Goal: Transaction & Acquisition: Obtain resource

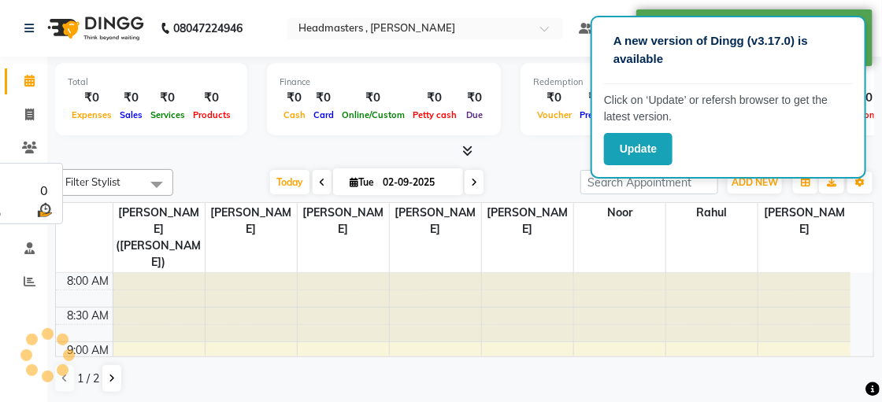
select select "en"
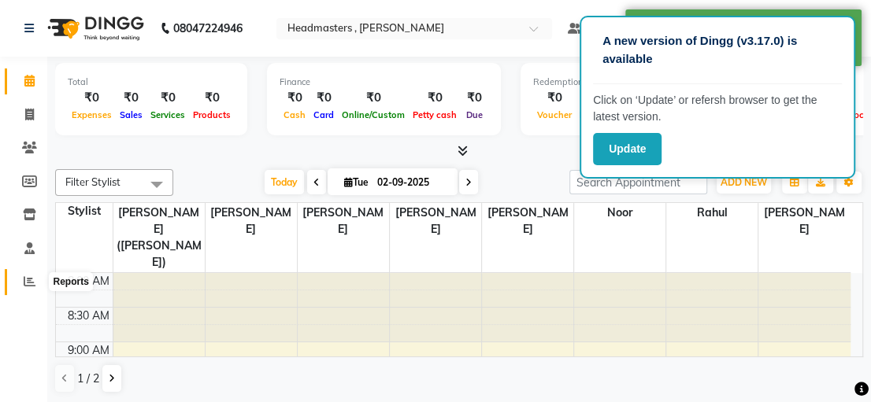
click at [20, 282] on span at bounding box center [30, 282] width 28 height 18
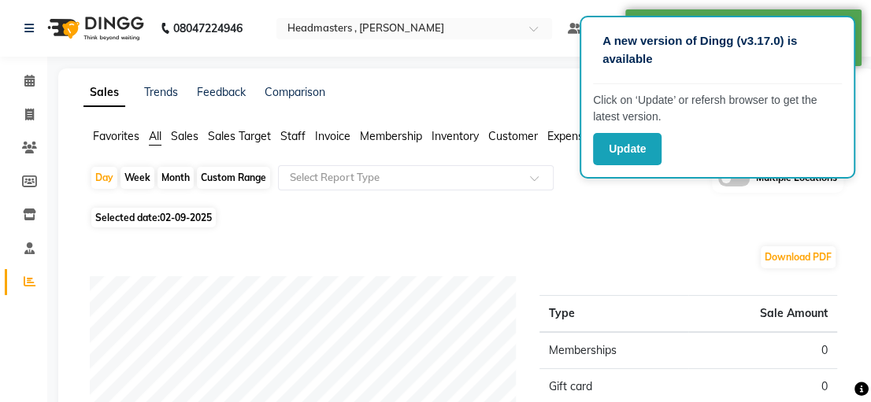
click at [320, 138] on span "Invoice" at bounding box center [332, 136] width 35 height 14
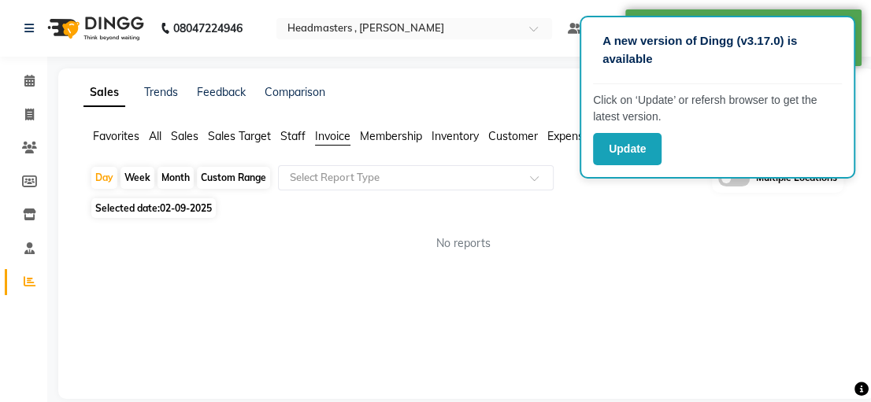
click at [601, 244] on div "No reports" at bounding box center [463, 243] width 747 height 17
click at [611, 149] on button "Update" at bounding box center [627, 149] width 68 height 32
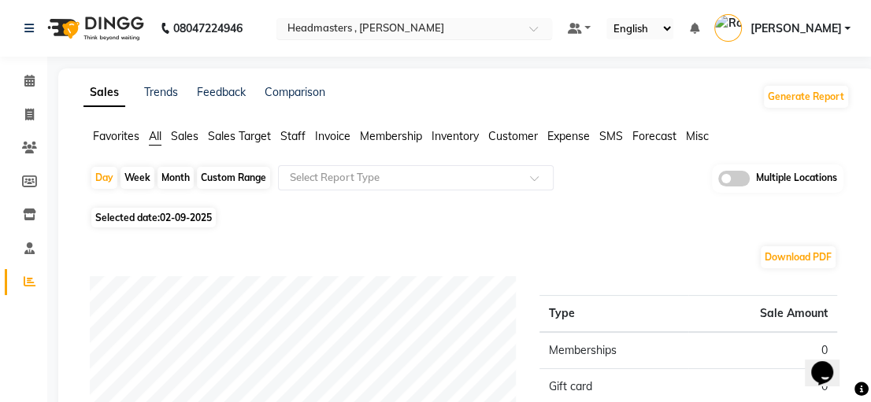
click at [513, 28] on input "text" at bounding box center [398, 30] width 228 height 16
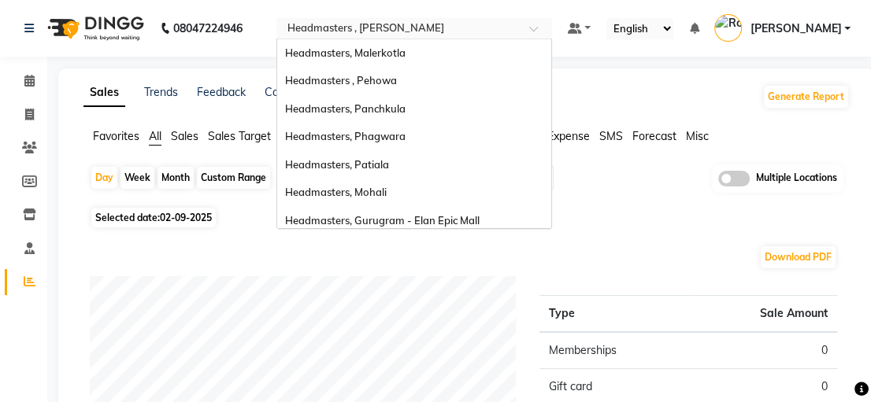
scroll to position [313, 0]
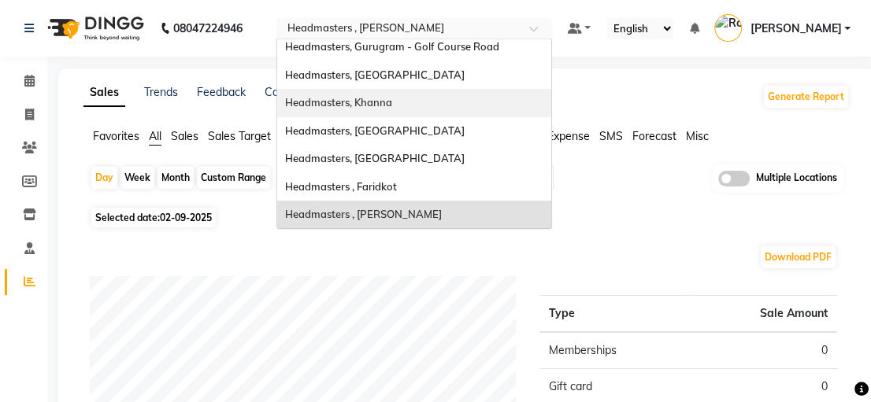
click at [452, 94] on div "Headmasters, Khanna" at bounding box center [414, 103] width 274 height 28
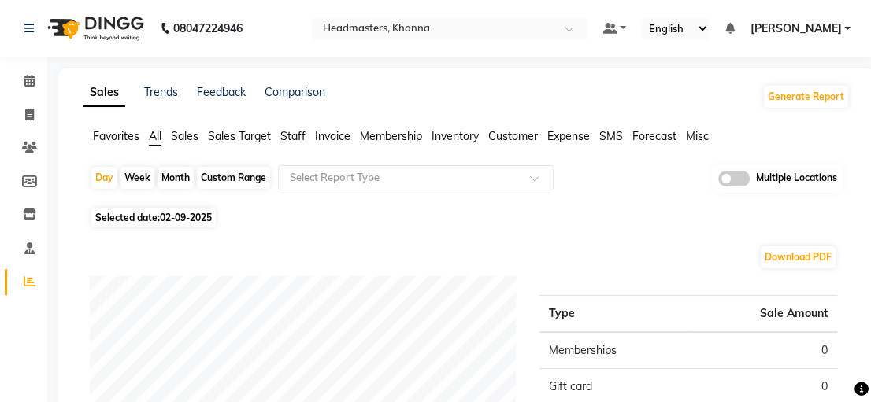
click at [341, 129] on span "Invoice" at bounding box center [332, 136] width 35 height 14
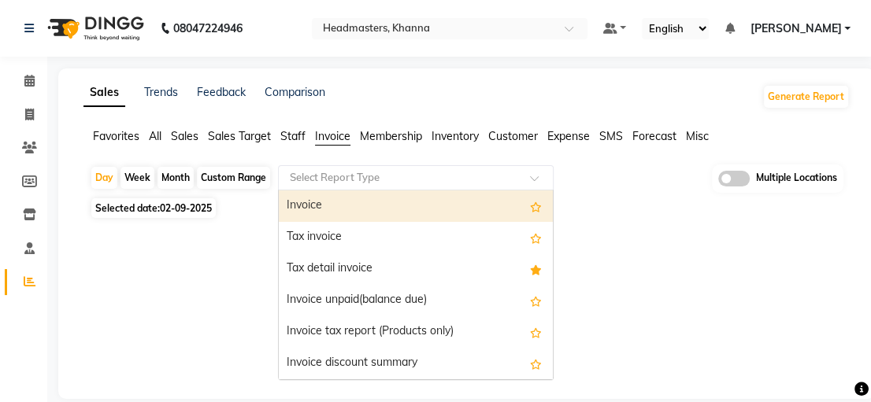
click at [403, 171] on input "text" at bounding box center [400, 178] width 227 height 16
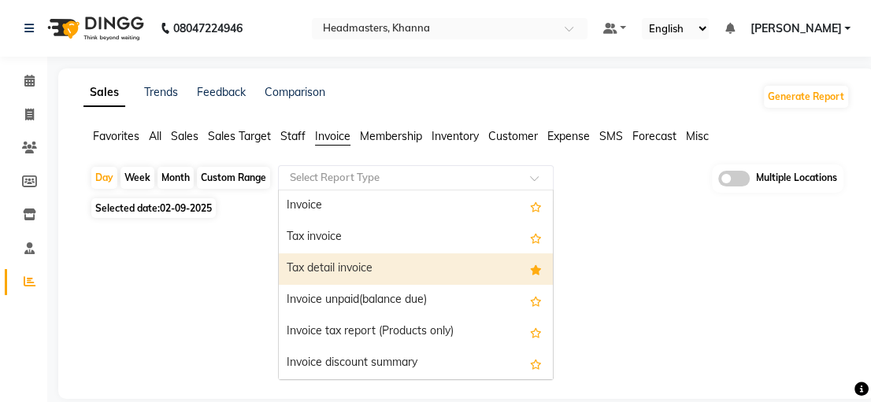
click at [361, 258] on div "Tax detail invoice" at bounding box center [416, 269] width 274 height 31
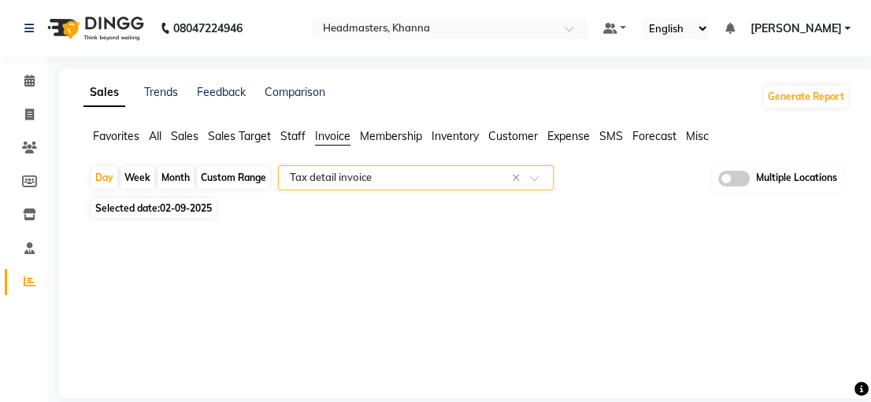
click at [213, 171] on div "Custom Range" at bounding box center [233, 178] width 73 height 22
select select "9"
select select "2025"
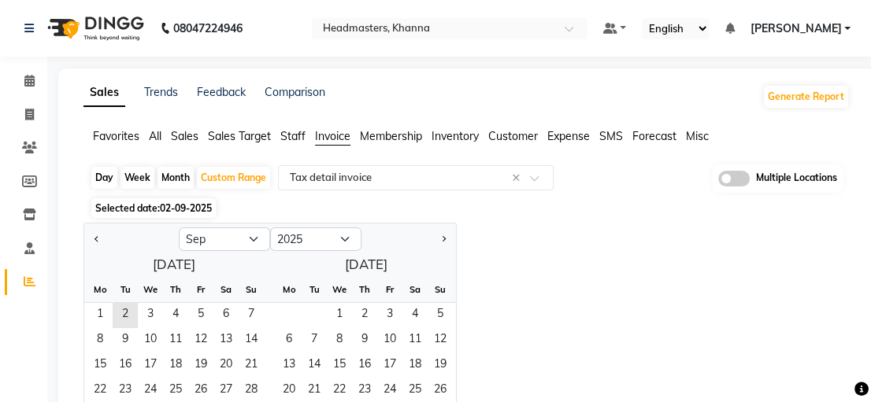
click at [87, 235] on div at bounding box center [131, 239] width 94 height 25
click at [102, 242] on button "Previous month" at bounding box center [97, 239] width 13 height 25
select select "8"
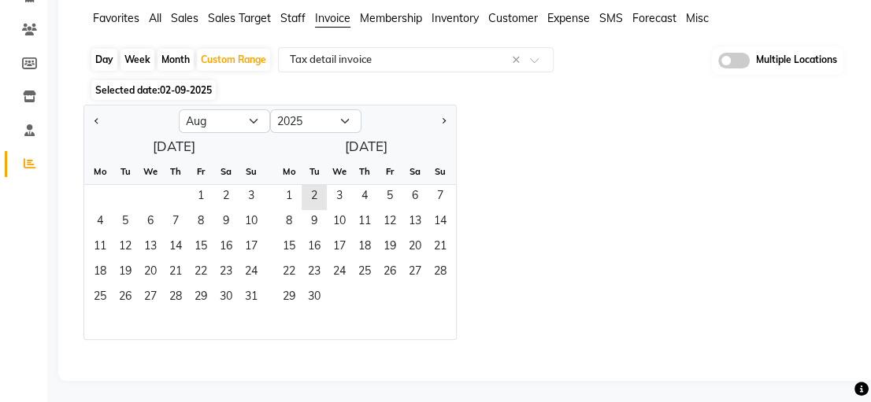
scroll to position [120, 0]
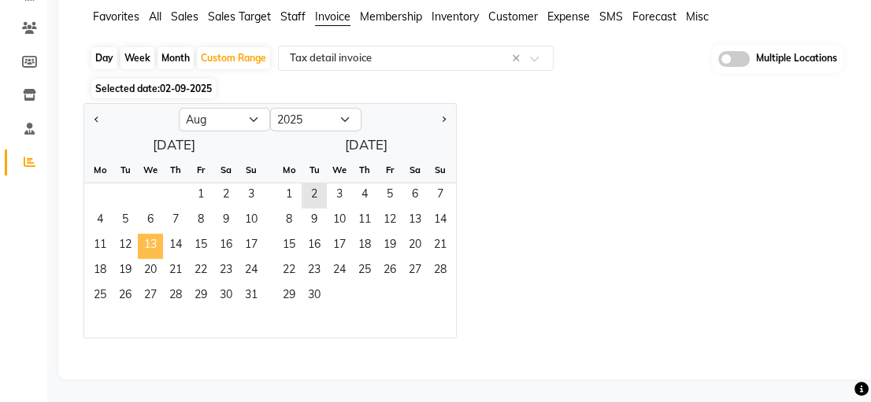
click at [150, 253] on span "13" at bounding box center [150, 246] width 25 height 25
click at [242, 296] on span "31" at bounding box center [251, 296] width 25 height 25
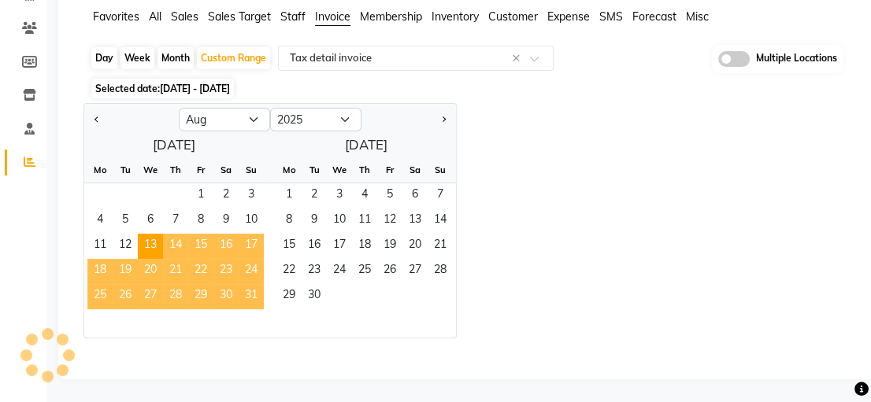
select select "full_report"
select select "csv"
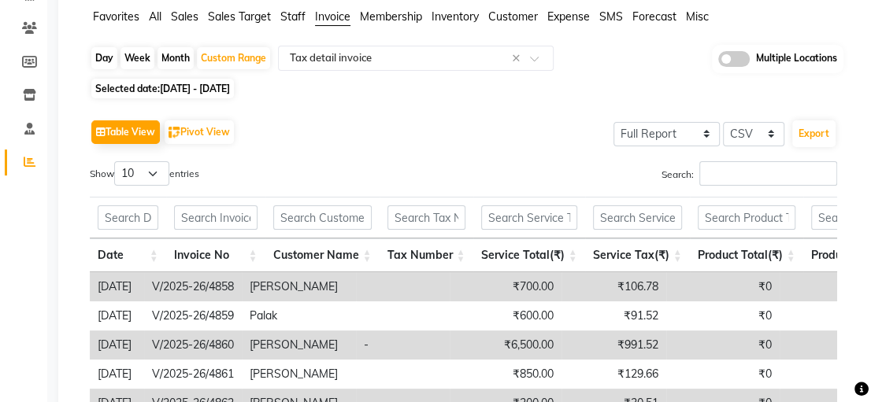
scroll to position [78, 0]
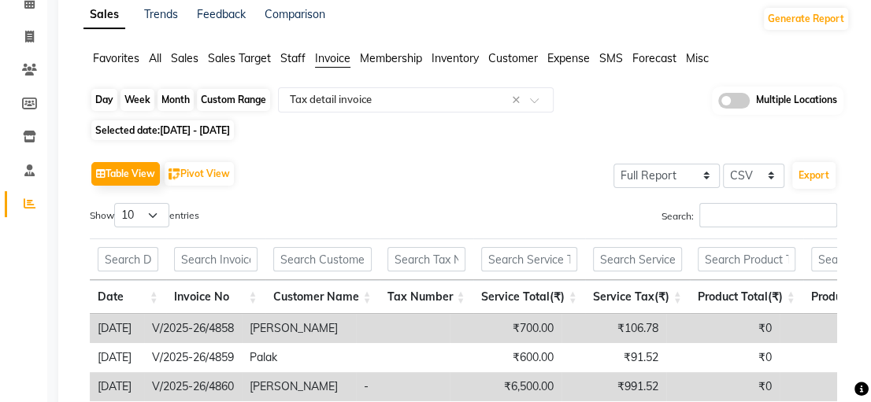
click at [228, 105] on div "Custom Range" at bounding box center [233, 100] width 73 height 22
select select "8"
select select "2025"
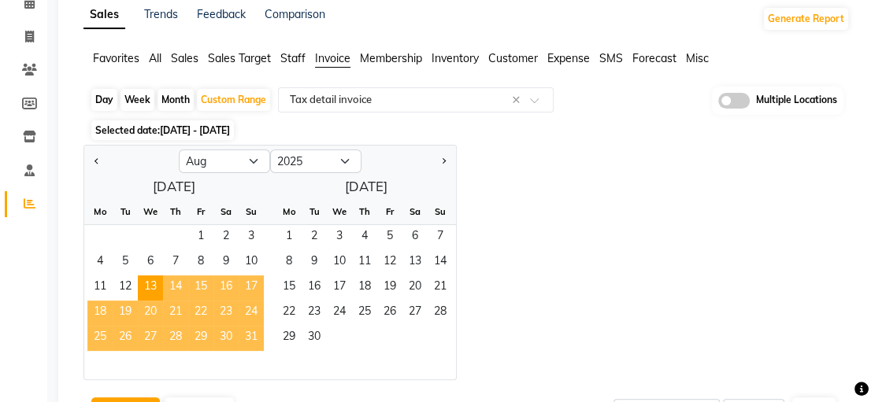
click at [253, 340] on span "31" at bounding box center [251, 338] width 25 height 25
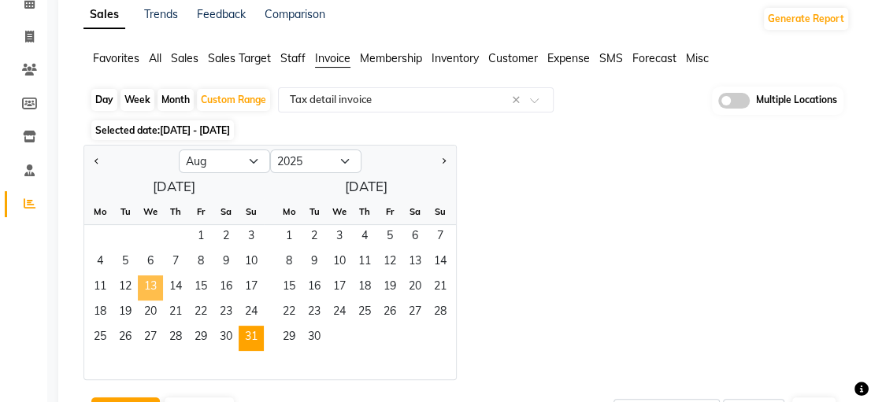
click at [143, 281] on span "13" at bounding box center [150, 288] width 25 height 25
click at [252, 342] on span "31" at bounding box center [251, 338] width 25 height 25
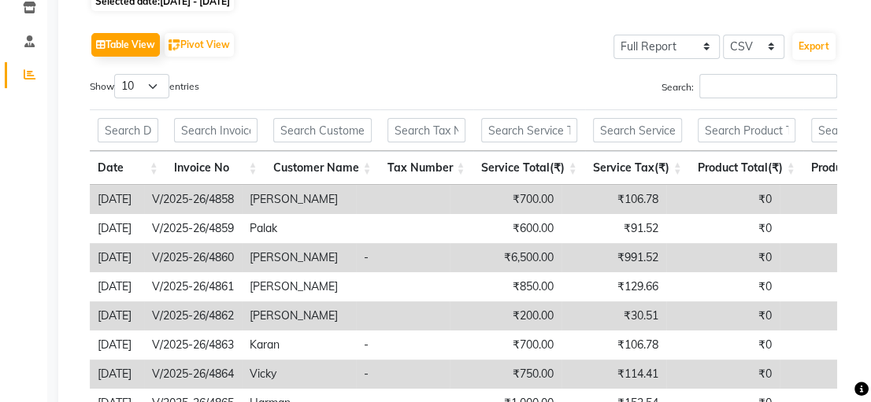
scroll to position [0, 0]
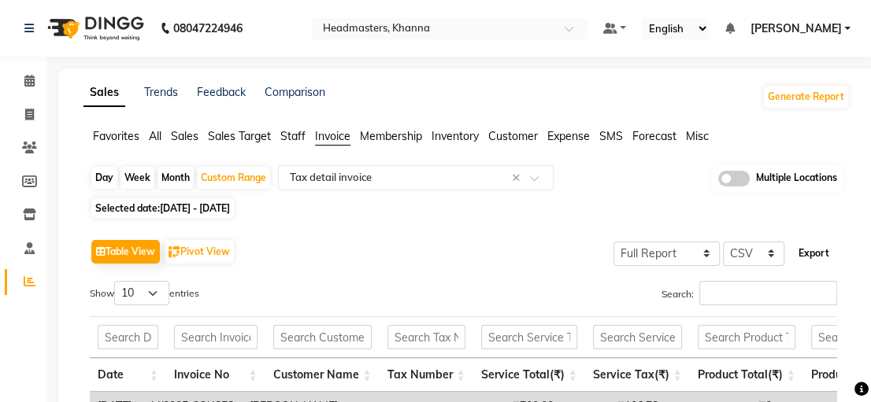
click at [812, 250] on button "Export" at bounding box center [813, 253] width 43 height 27
click at [527, 31] on input "text" at bounding box center [434, 30] width 228 height 16
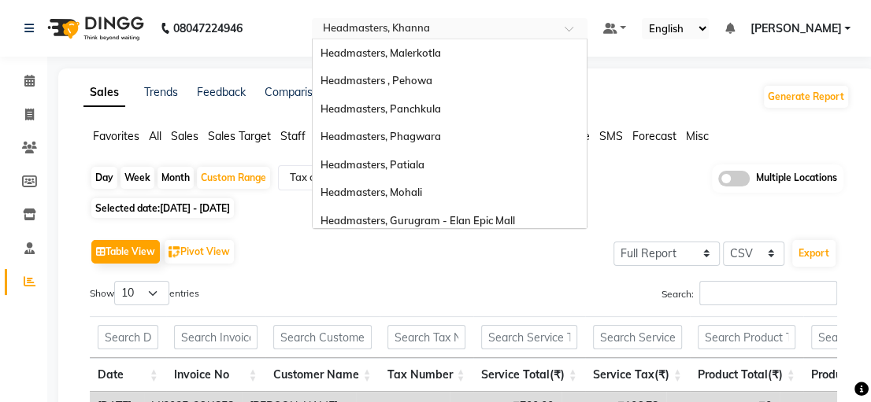
scroll to position [313, 0]
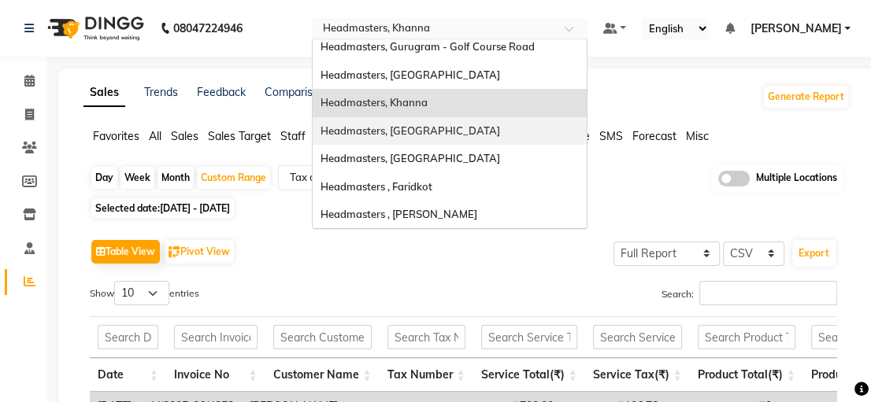
click at [468, 138] on div "Headmasters, Sangrur" at bounding box center [450, 131] width 274 height 28
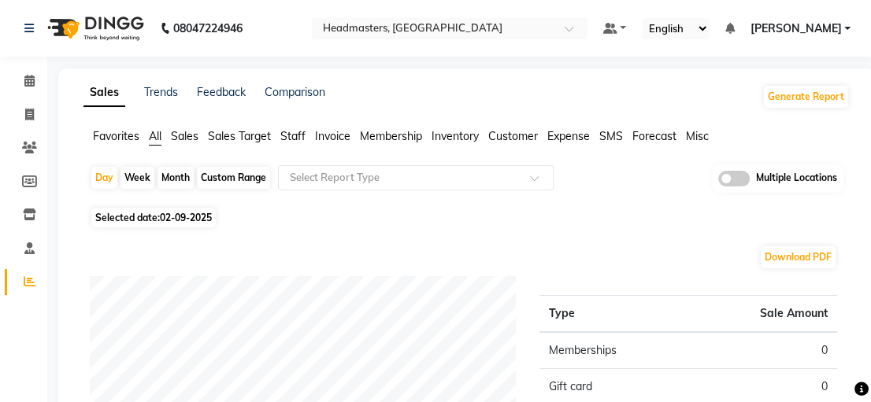
click at [335, 140] on span "Invoice" at bounding box center [332, 136] width 35 height 14
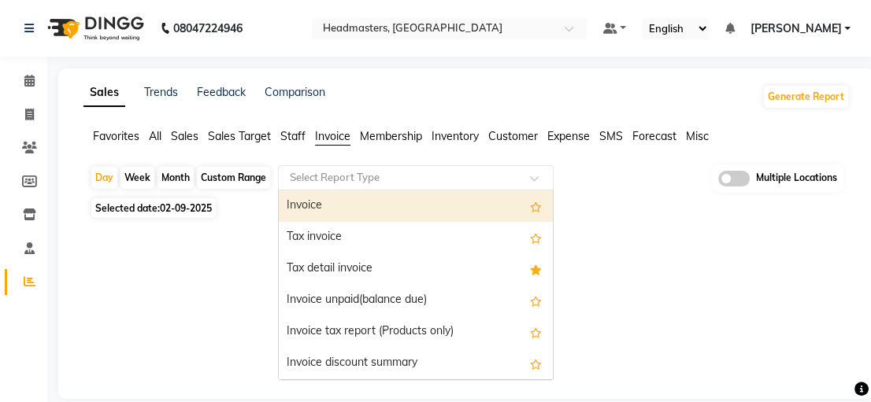
click at [357, 180] on input "text" at bounding box center [400, 178] width 227 height 16
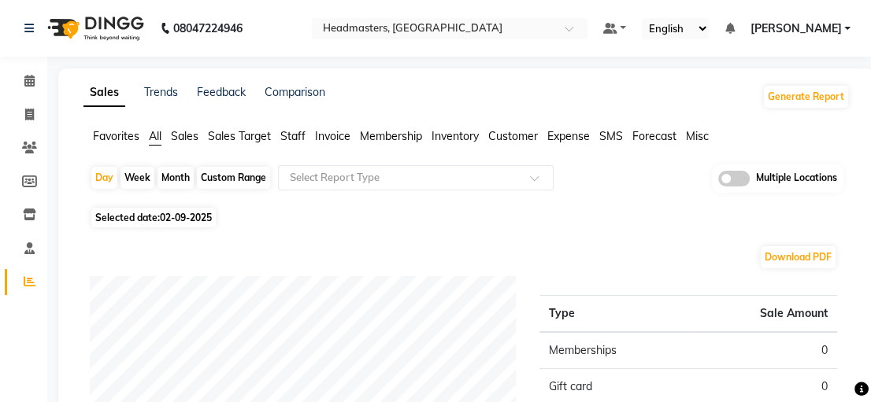
click at [334, 132] on span "Invoice" at bounding box center [332, 136] width 35 height 14
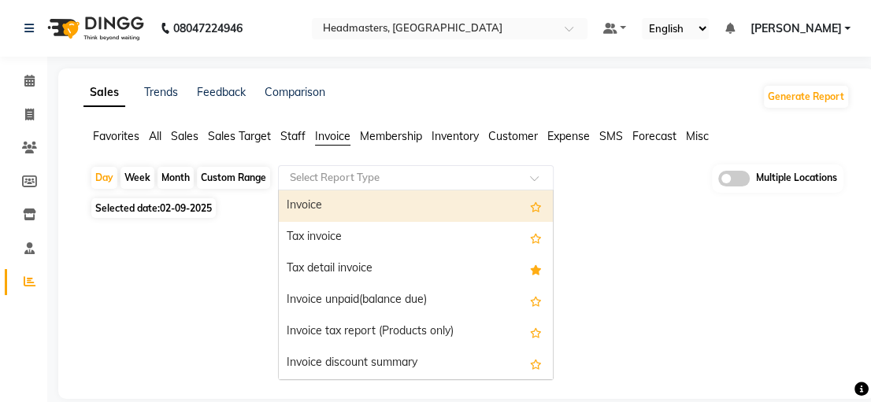
click at [357, 177] on input "text" at bounding box center [400, 178] width 227 height 16
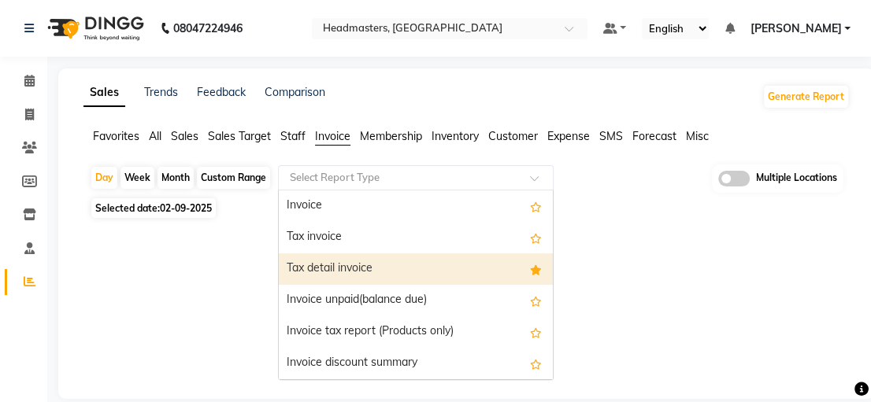
click at [372, 268] on div "Tax detail invoice" at bounding box center [416, 269] width 274 height 31
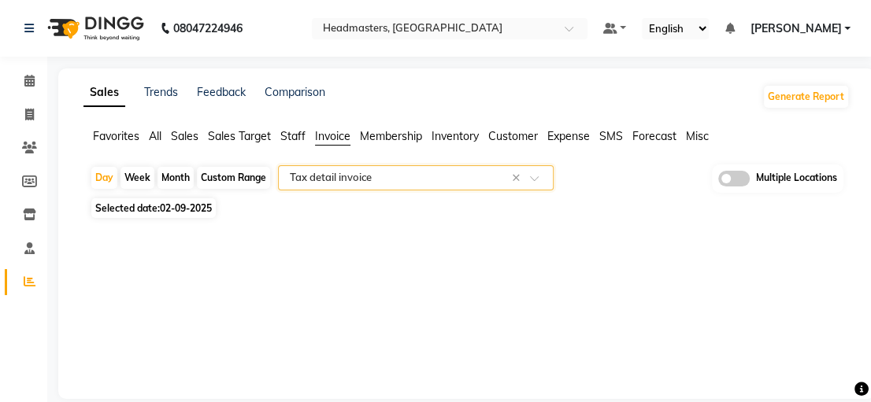
click at [244, 176] on div "Custom Range" at bounding box center [233, 178] width 73 height 22
select select "9"
select select "2025"
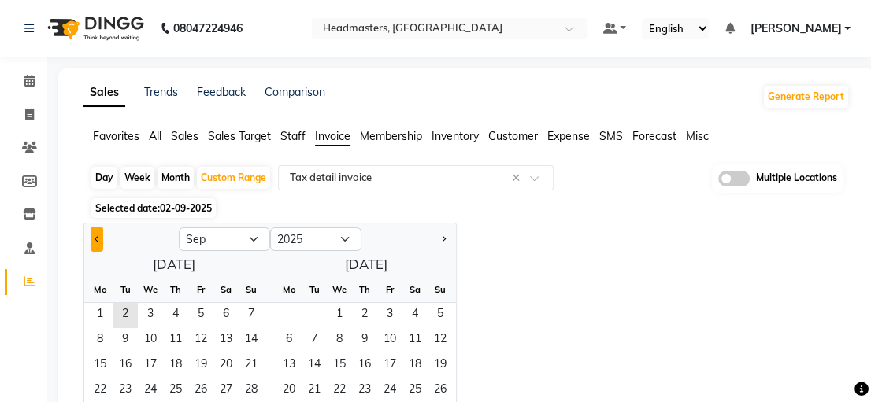
click at [100, 231] on button "Previous month" at bounding box center [97, 239] width 13 height 25
select select "8"
click at [146, 368] on span "13" at bounding box center [150, 365] width 25 height 25
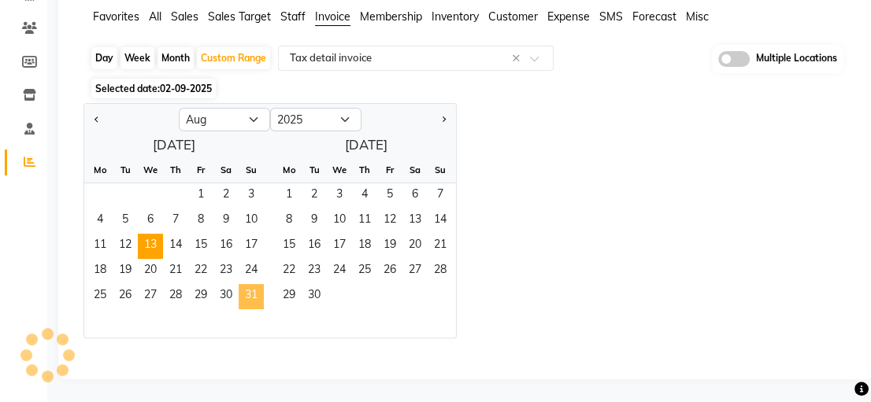
click at [254, 296] on span "31" at bounding box center [251, 296] width 25 height 25
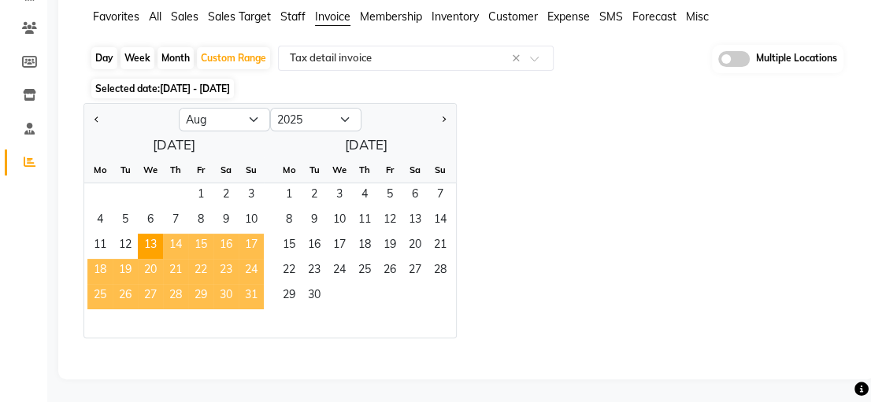
select select "full_report"
select select "csv"
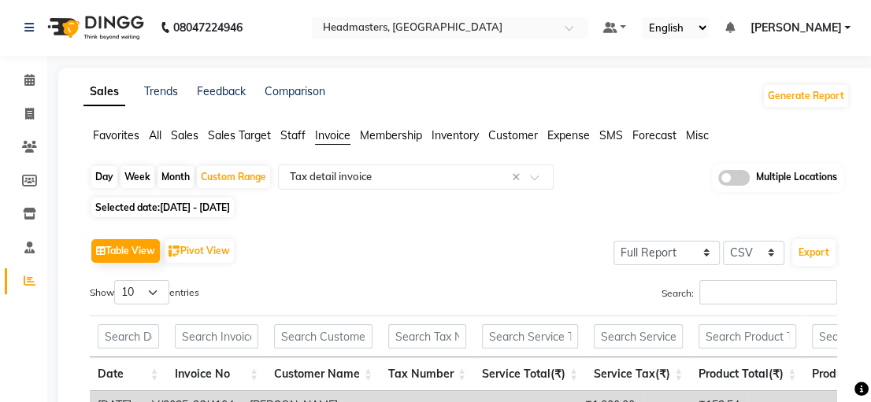
scroll to position [0, 0]
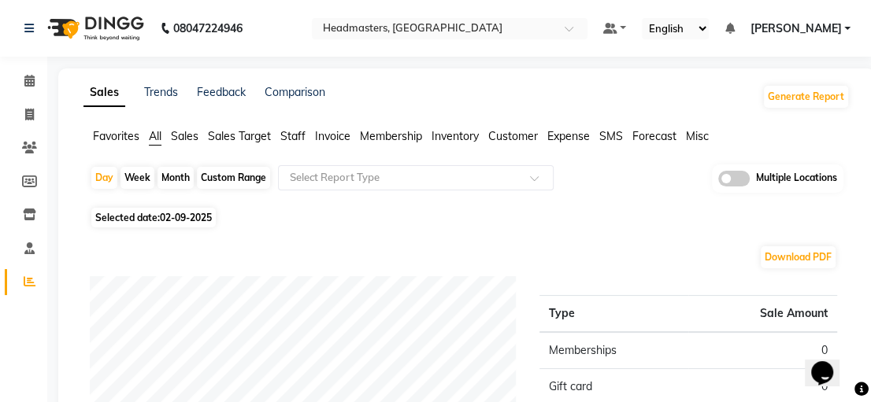
click at [256, 172] on div "Custom Range" at bounding box center [233, 178] width 73 height 22
select select "9"
select select "2025"
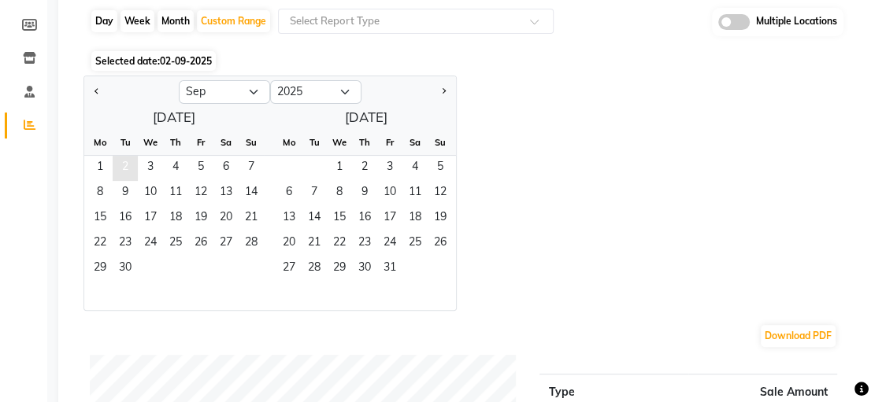
scroll to position [157, 0]
click at [98, 80] on button "Previous month" at bounding box center [97, 91] width 13 height 25
select select "8"
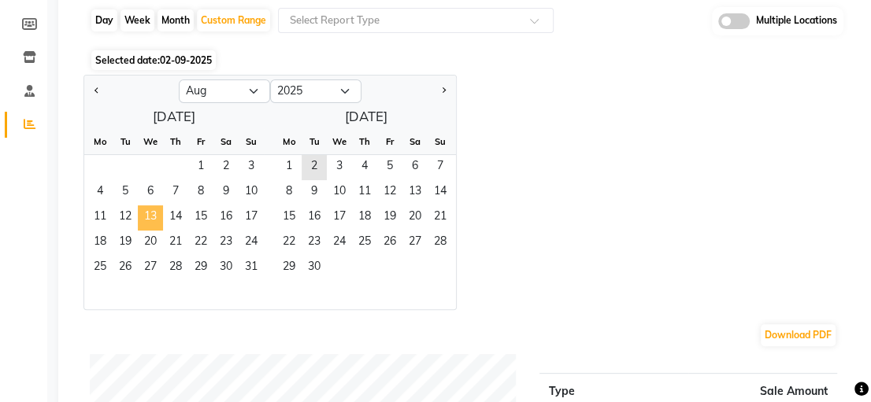
click at [153, 221] on span "13" at bounding box center [150, 217] width 25 height 25
click at [261, 265] on span "31" at bounding box center [251, 268] width 25 height 25
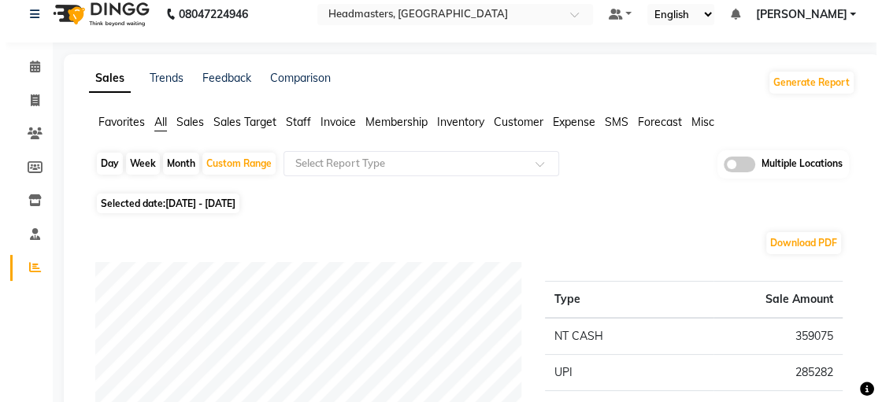
scroll to position [0, 0]
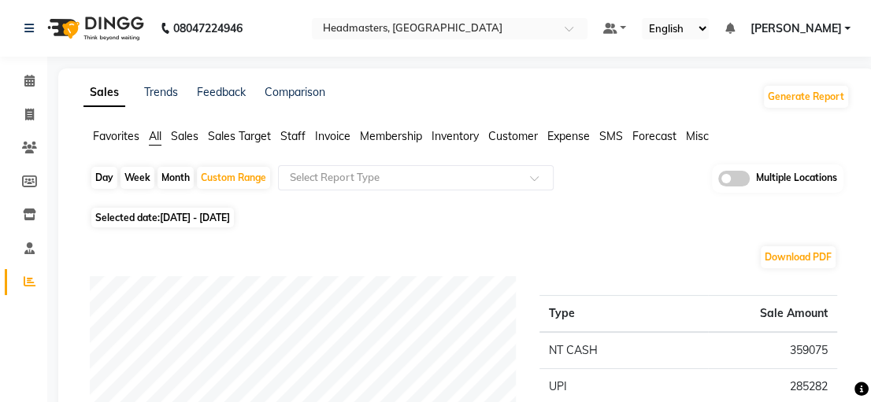
click at [325, 137] on span "Invoice" at bounding box center [332, 136] width 35 height 14
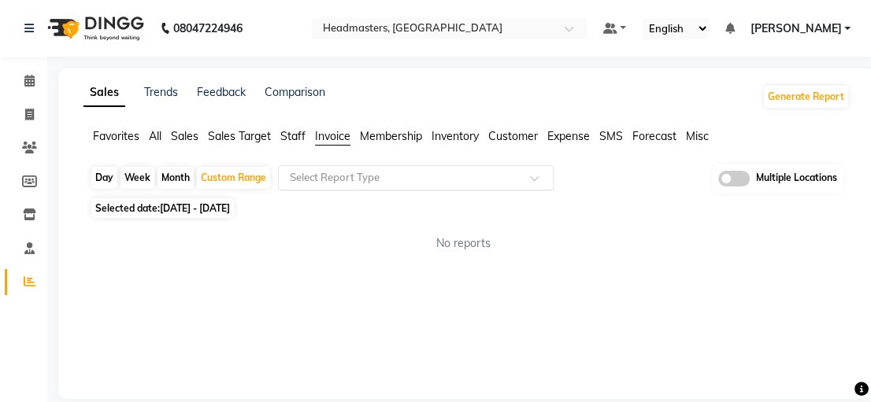
click at [340, 182] on input "text" at bounding box center [400, 178] width 227 height 16
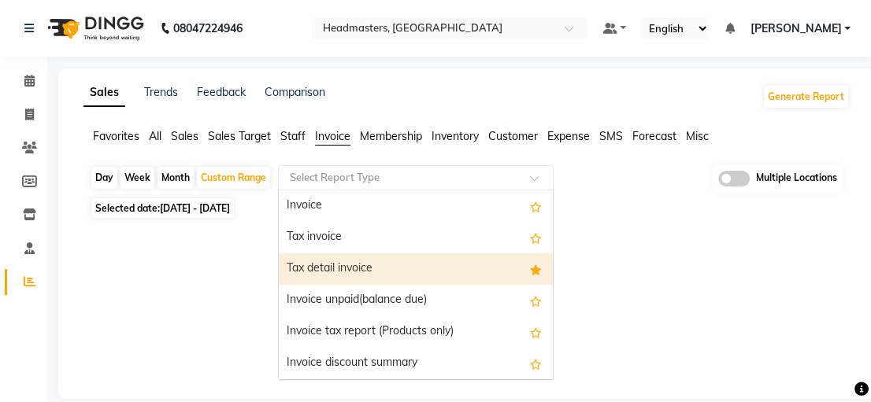
click at [360, 276] on div "Tax detail invoice" at bounding box center [416, 269] width 274 height 31
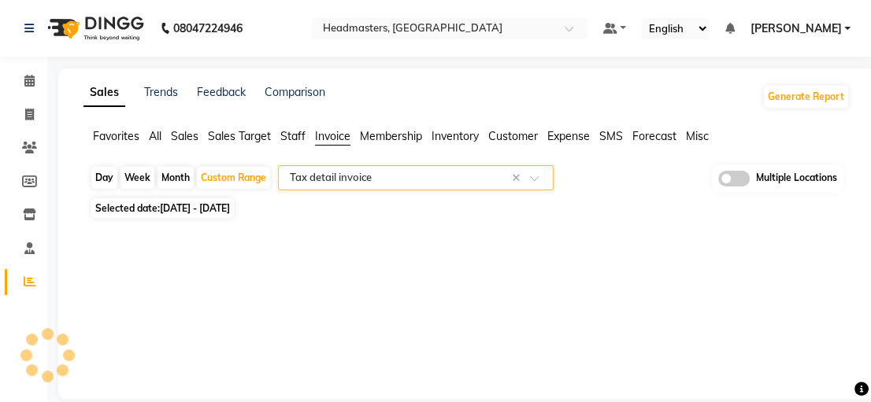
select select "full_report"
select select "csv"
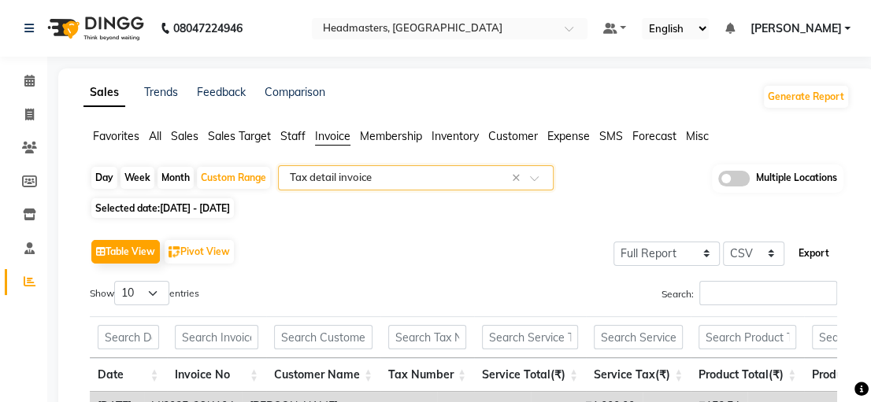
click at [801, 257] on button "Export" at bounding box center [813, 253] width 43 height 27
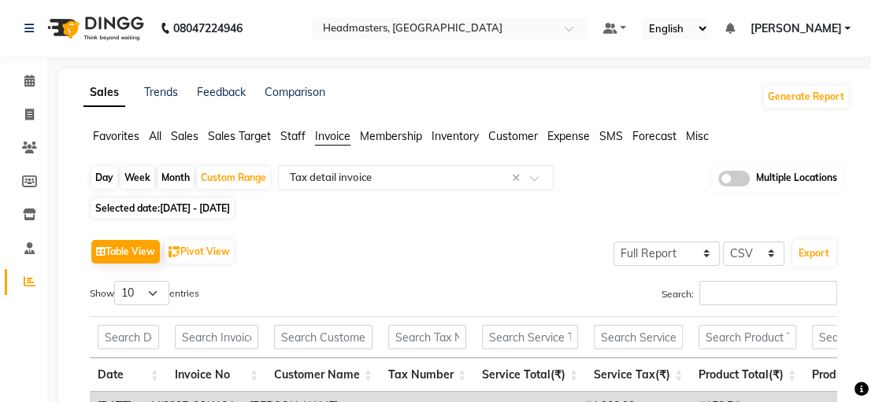
click at [839, 22] on span "Robin Singh" at bounding box center [795, 28] width 91 height 17
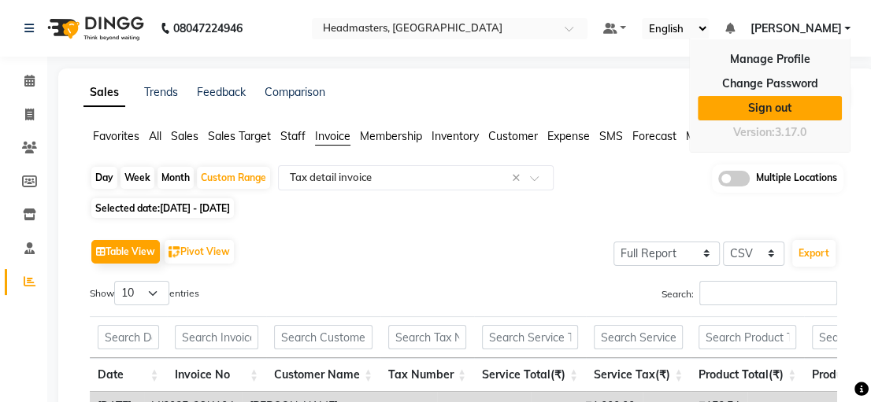
click at [801, 105] on link "Sign out" at bounding box center [770, 108] width 144 height 24
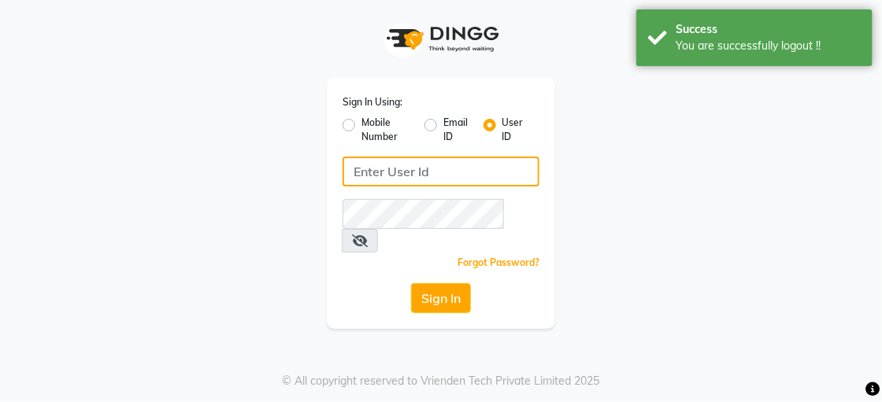
type input "9914479786"
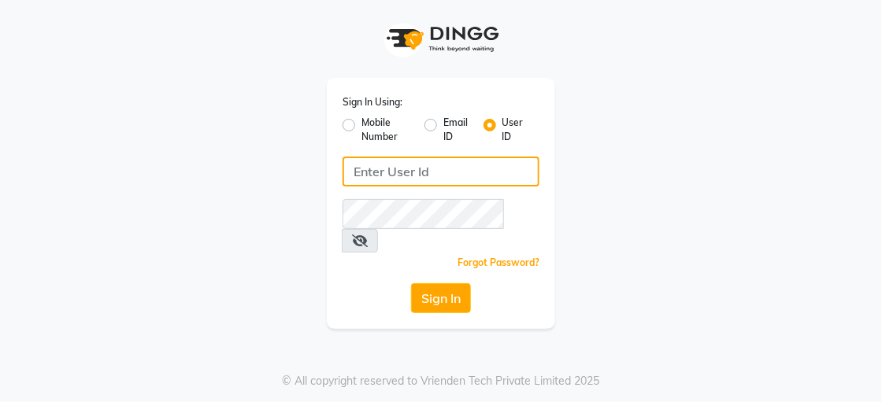
type input "9914479786"
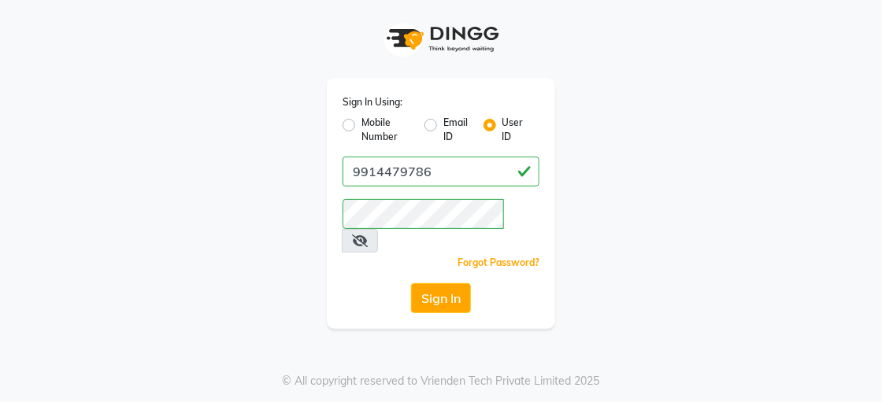
click at [361, 122] on label "Mobile Number" at bounding box center [386, 130] width 50 height 28
click at [361, 122] on input "Mobile Number" at bounding box center [366, 121] width 10 height 10
radio input "true"
radio input "false"
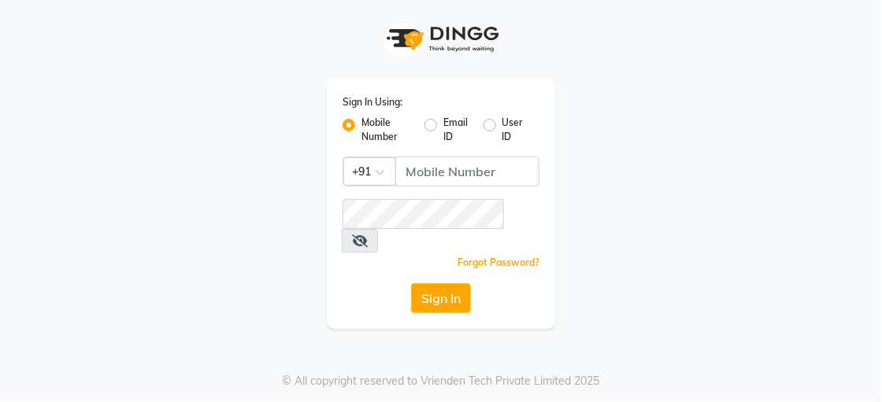
click at [476, 164] on div "Sign In Using: Mobile Number Email ID User ID Country Code × +91 Remember me Fo…" at bounding box center [441, 203] width 228 height 251
click at [473, 169] on input "Username" at bounding box center [467, 172] width 144 height 30
type input "9914479786"
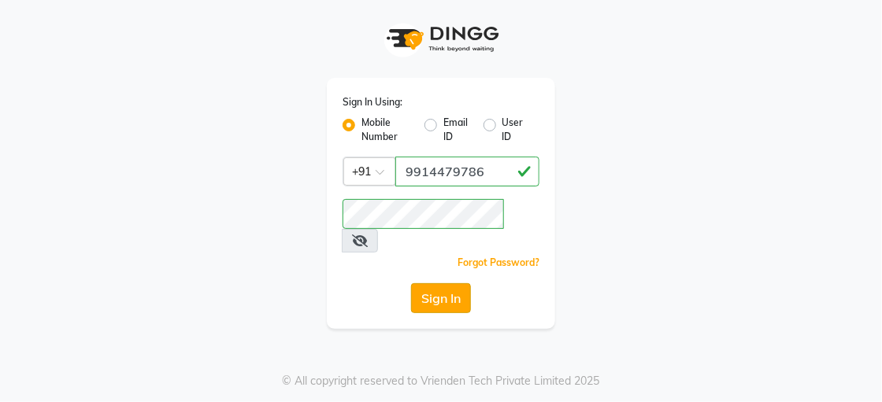
click at [447, 283] on button "Sign In" at bounding box center [441, 298] width 60 height 30
